Goal: Navigation & Orientation: Find specific page/section

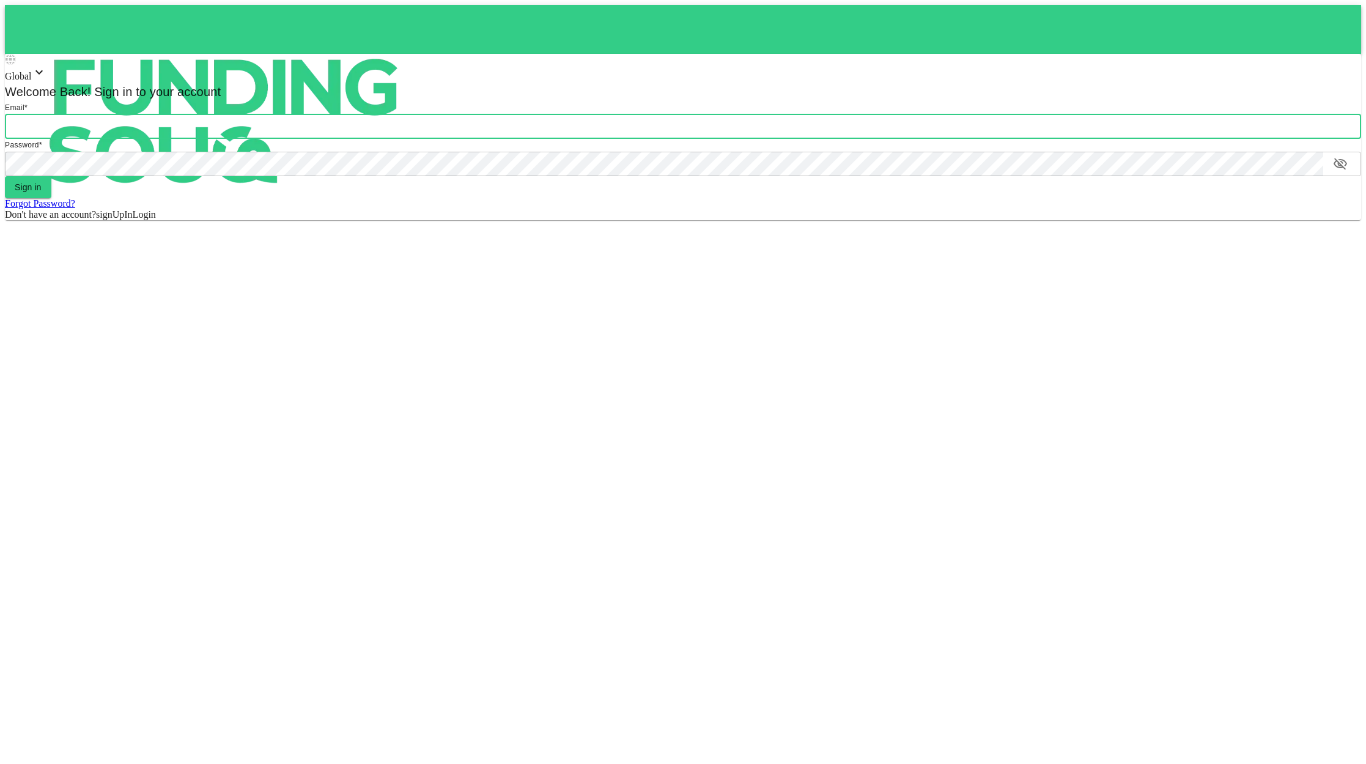
type input "[EMAIL_ADDRESS][DOMAIN_NAME]"
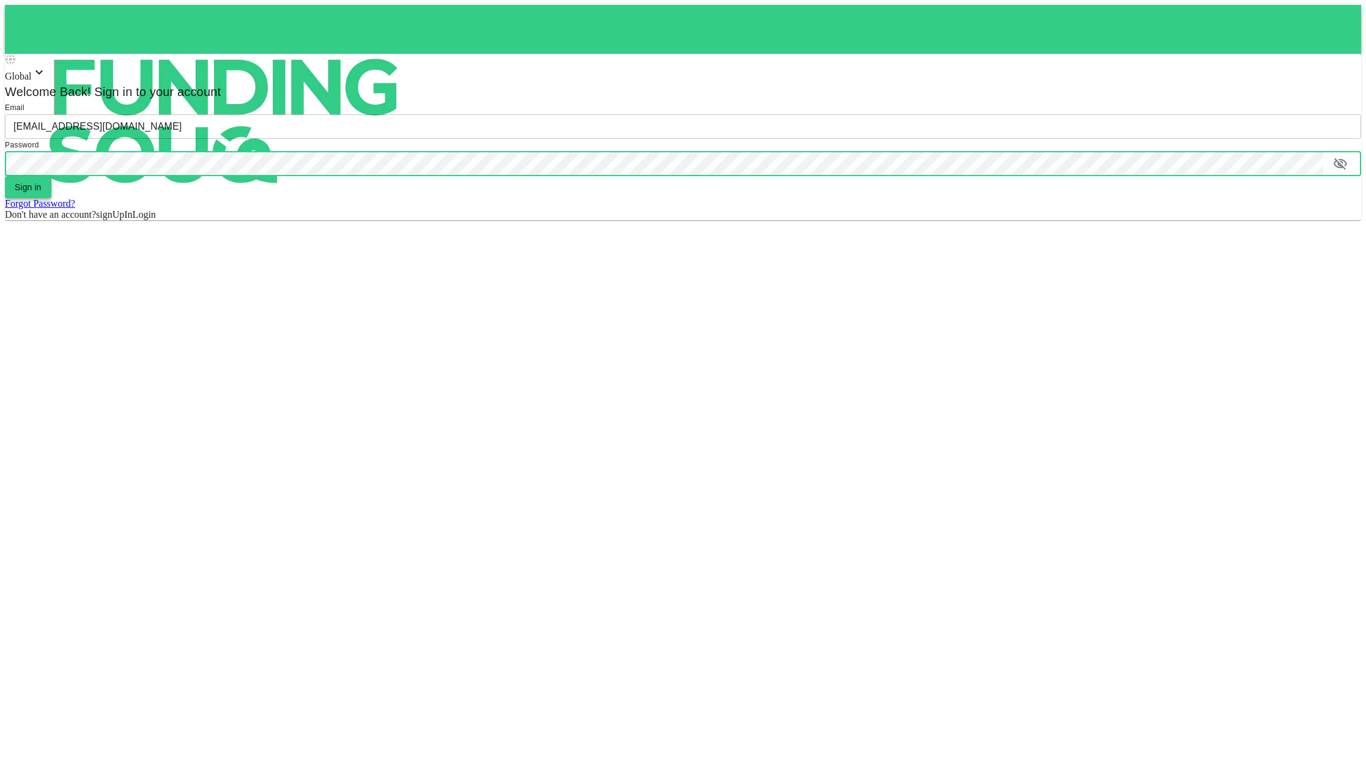
click at [24, 179] on button "Sign in" at bounding box center [28, 187] width 46 height 22
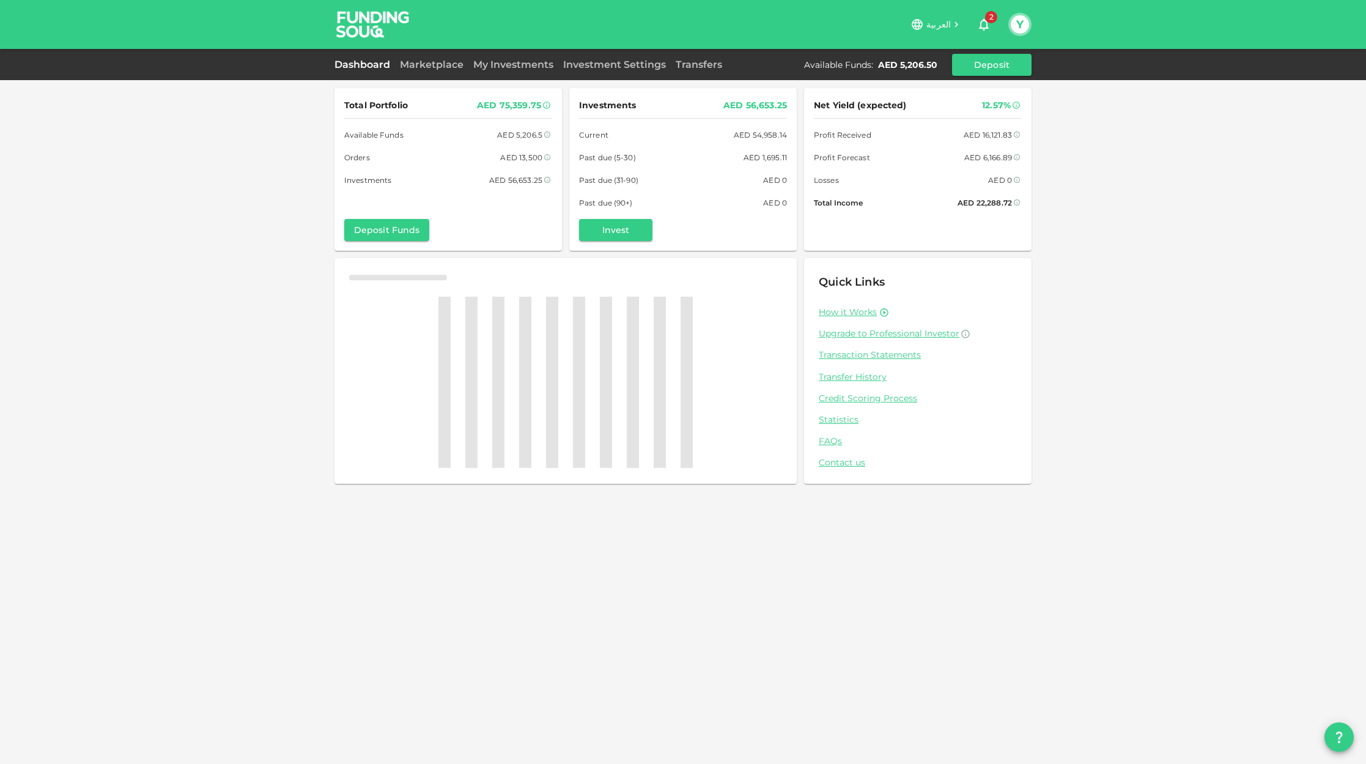
click at [509, 71] on div "My Investments" at bounding box center [514, 64] width 90 height 15
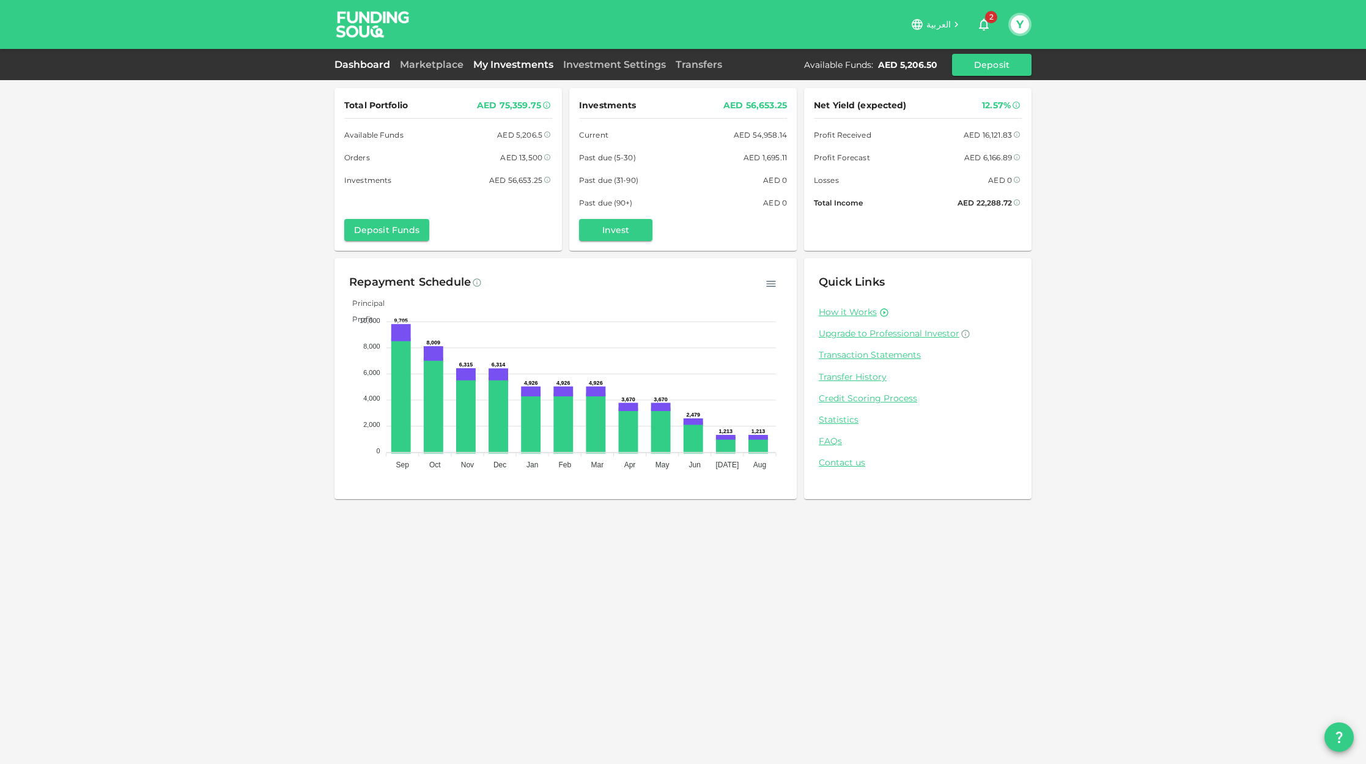
click at [511, 64] on link "My Investments" at bounding box center [514, 65] width 90 height 12
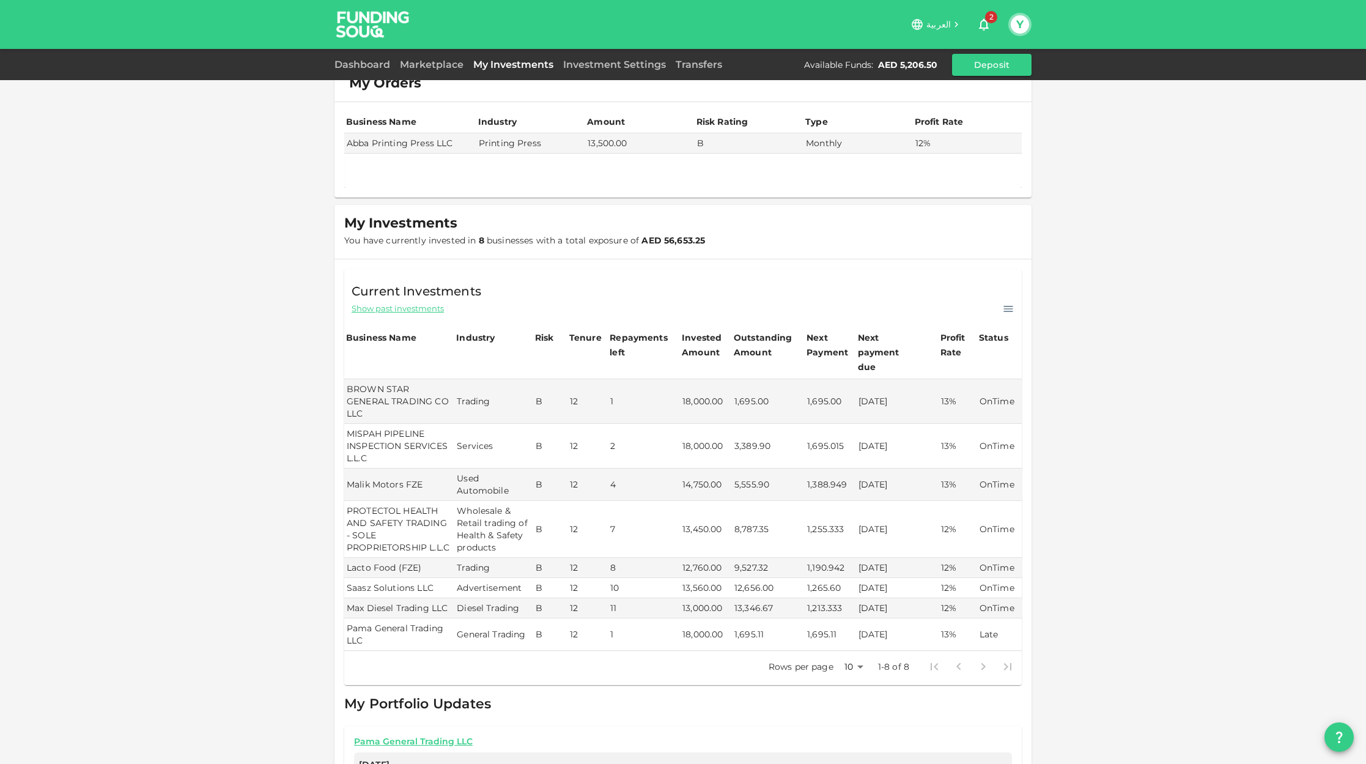
scroll to position [28, 0]
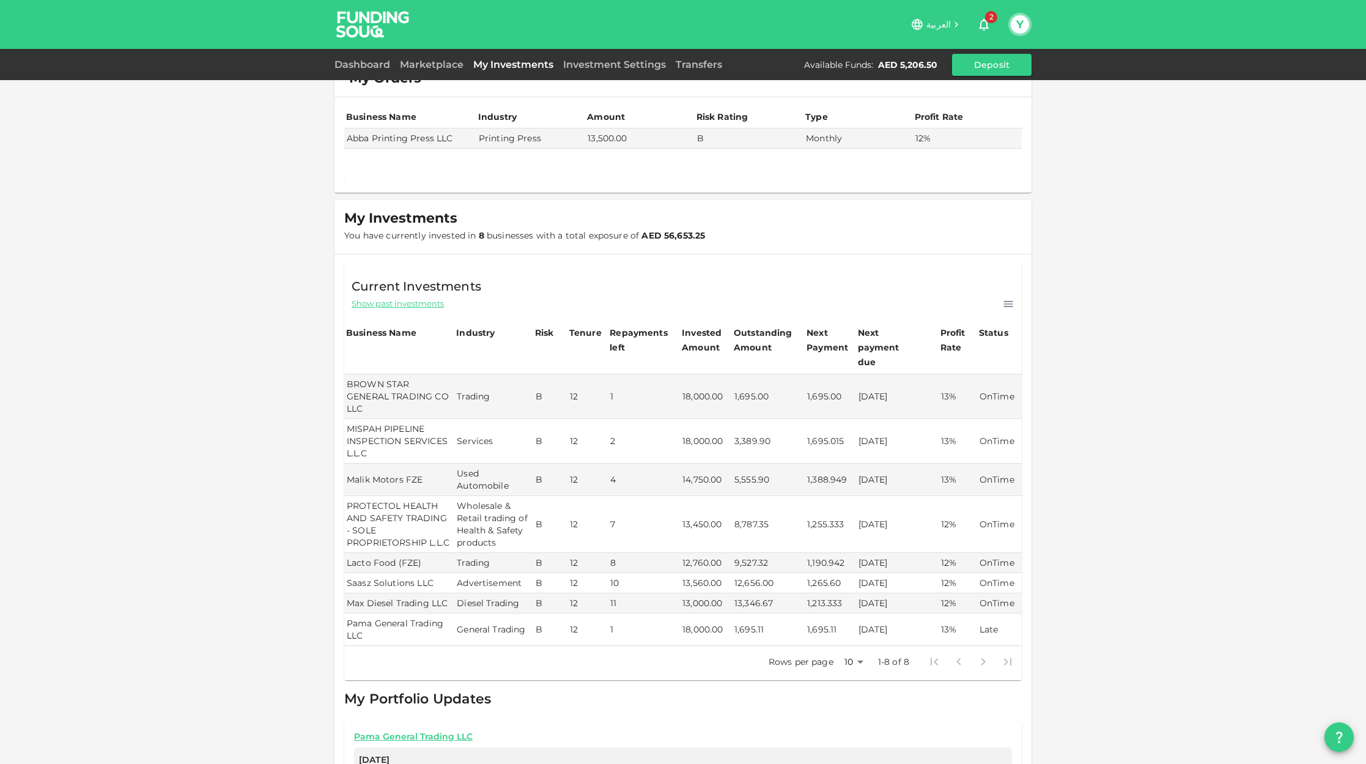
click at [429, 70] on div "Marketplace" at bounding box center [431, 64] width 73 height 15
click at [432, 64] on link "Marketplace" at bounding box center [431, 65] width 73 height 12
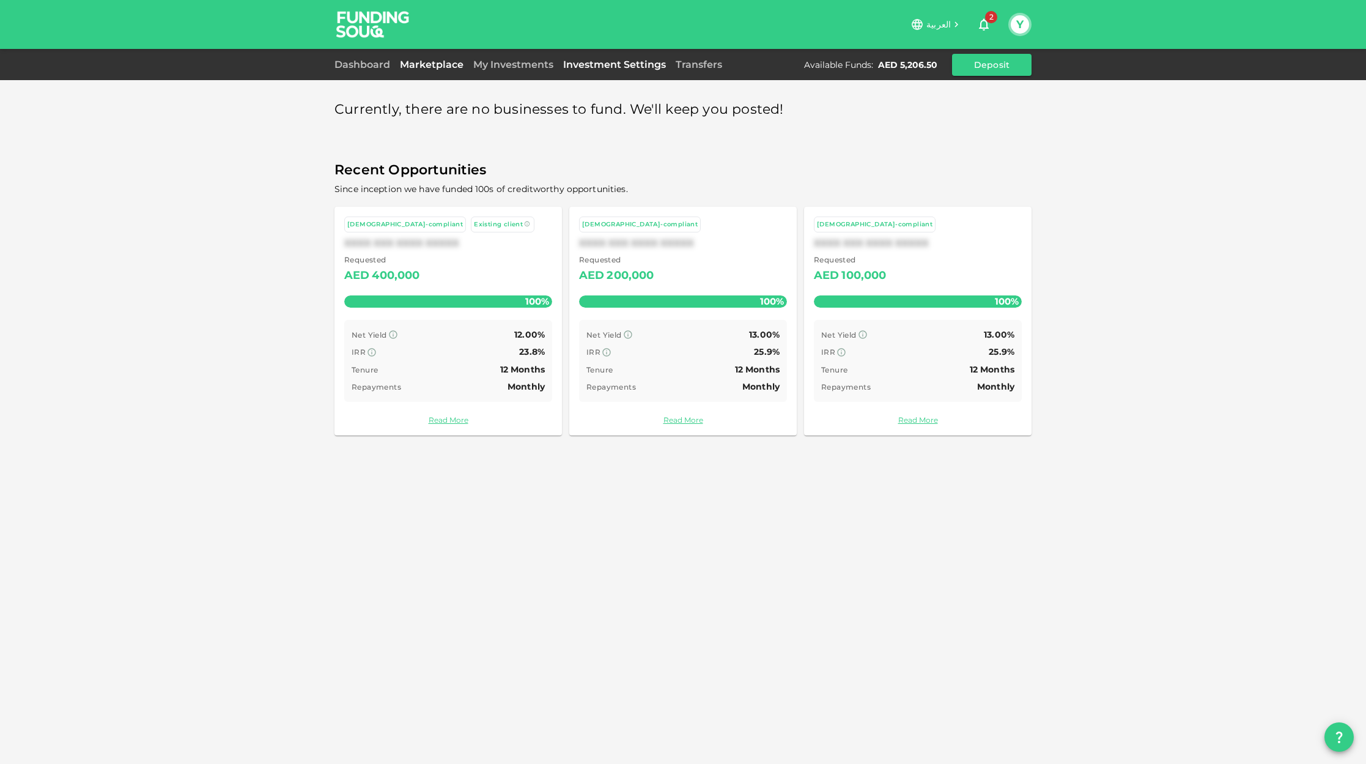
click at [580, 66] on link "Investment Settings" at bounding box center [614, 65] width 113 height 12
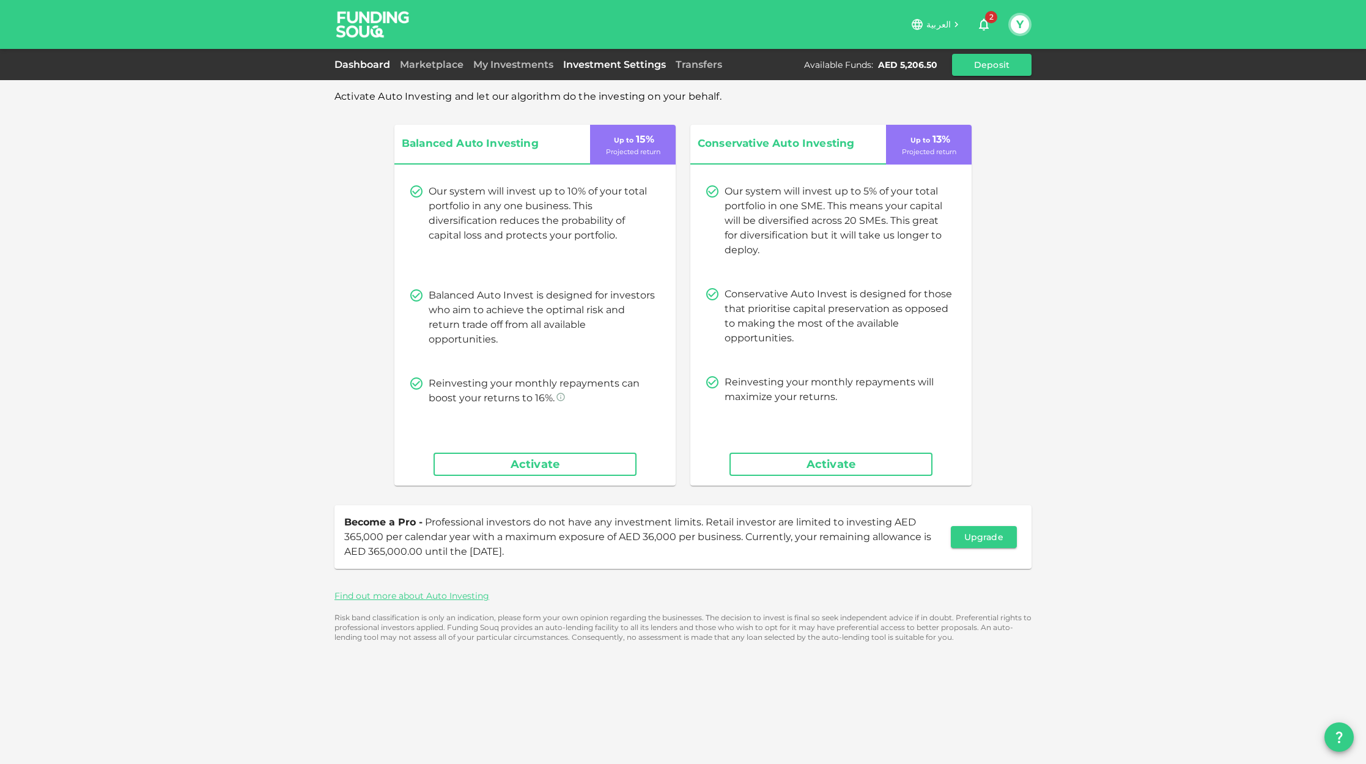
click at [382, 67] on link "Dashboard" at bounding box center [365, 65] width 61 height 12
